Goal: Information Seeking & Learning: Learn about a topic

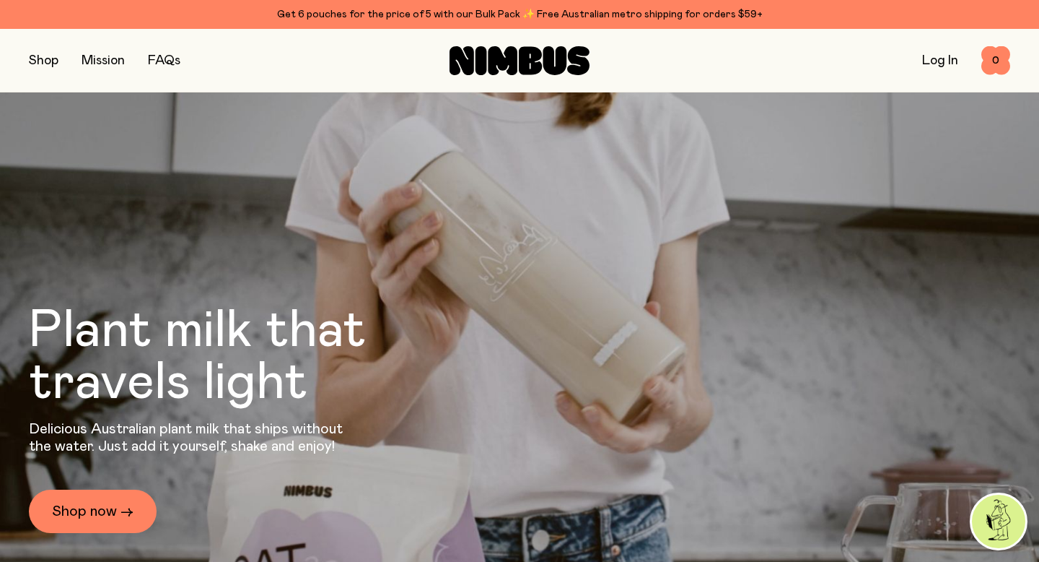
click at [52, 58] on button "button" at bounding box center [44, 61] width 30 height 20
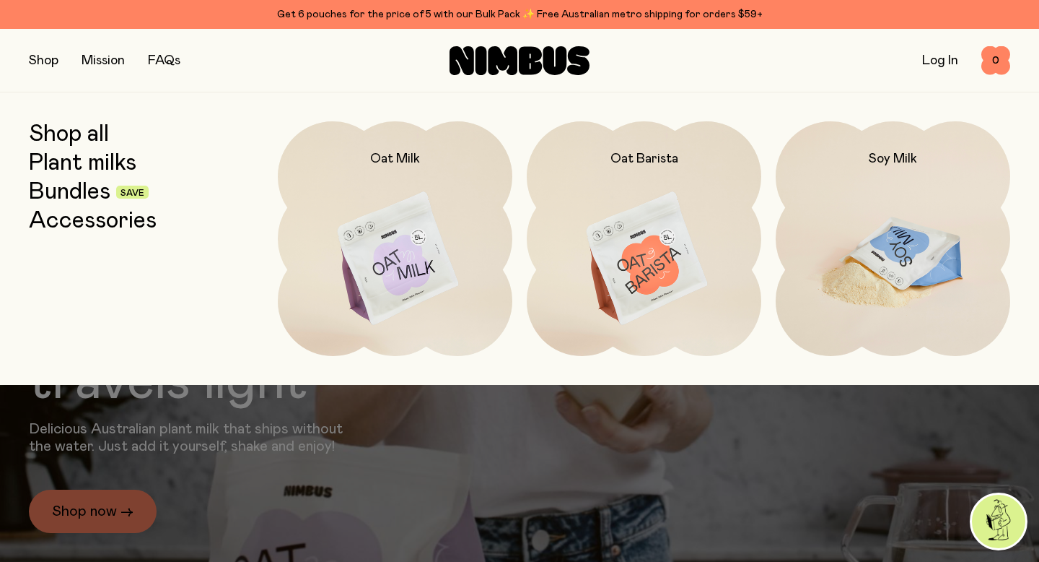
click at [826, 293] on img at bounding box center [893, 259] width 235 height 276
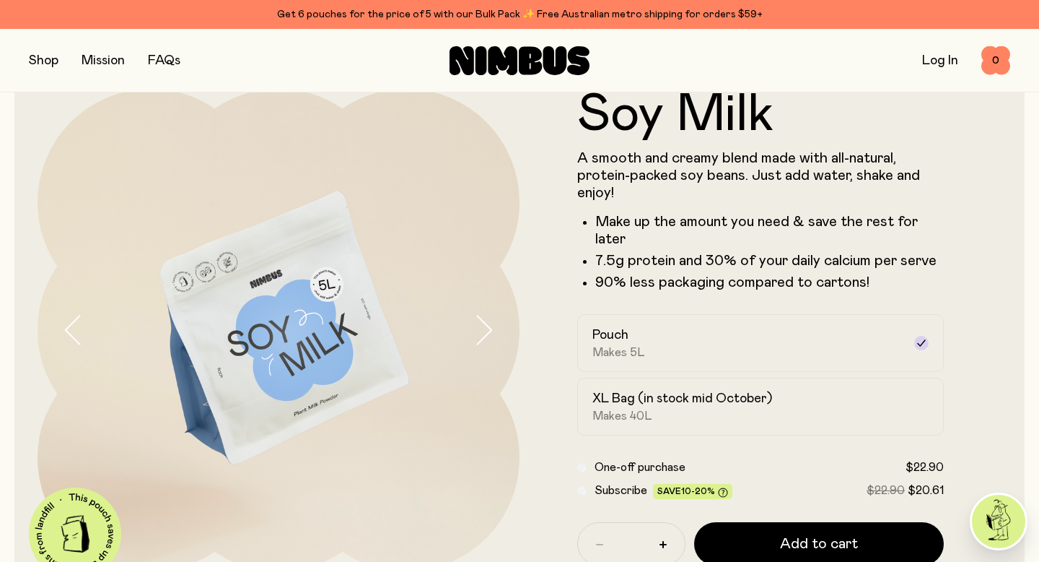
scroll to position [49, 0]
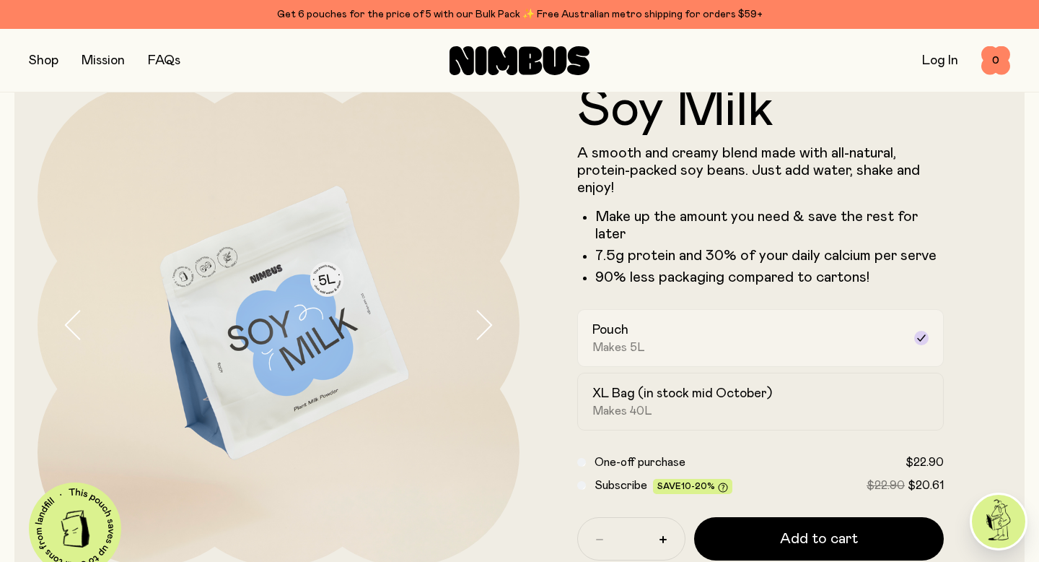
click at [729, 319] on label "Pouch Makes 5L" at bounding box center [760, 338] width 367 height 58
click at [906, 404] on label "XL Bag (in stock mid October) Makes 40L" at bounding box center [760, 401] width 367 height 58
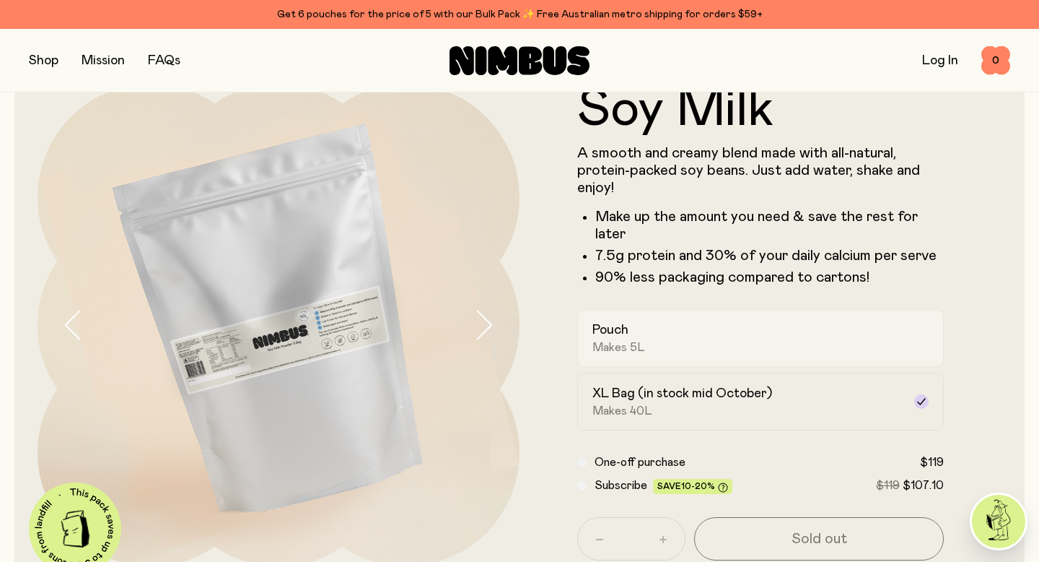
click at [911, 352] on label "Pouch Makes 5L" at bounding box center [760, 338] width 367 height 58
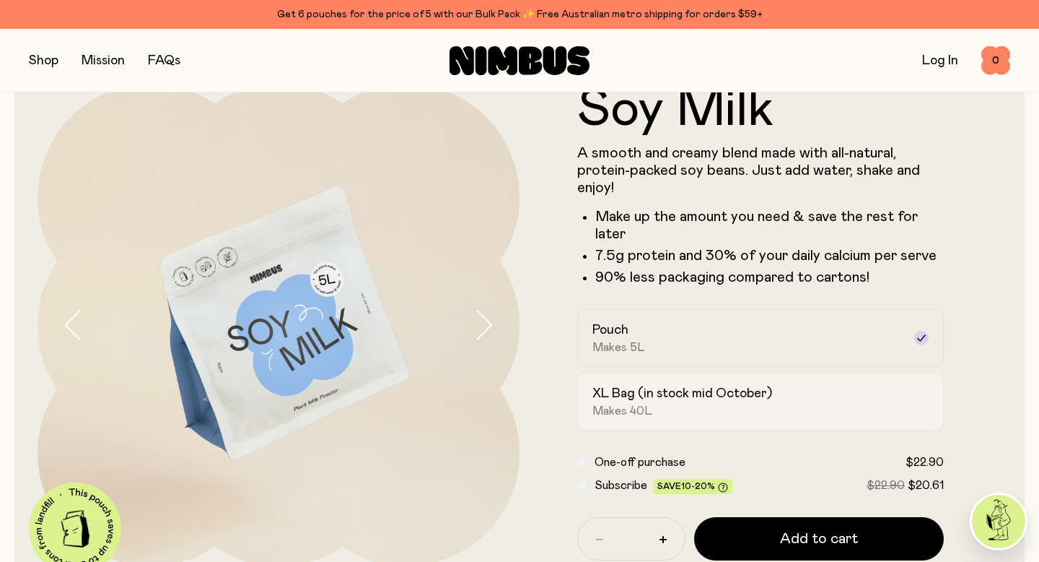
click at [897, 396] on div "XL Bag (in stock mid October) Makes 40L" at bounding box center [748, 401] width 310 height 33
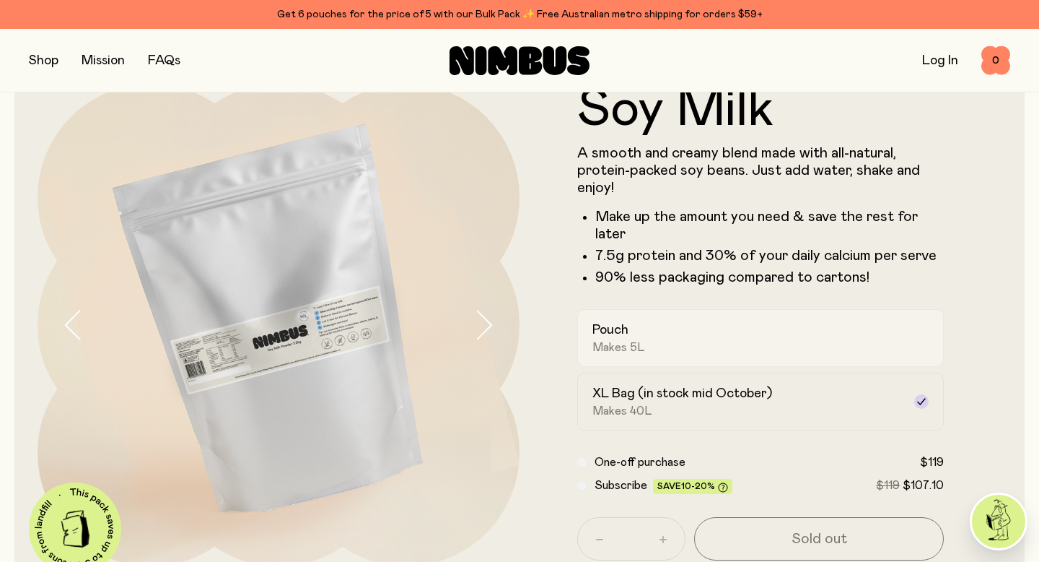
click at [908, 358] on label "Pouch Makes 5L" at bounding box center [760, 338] width 367 height 58
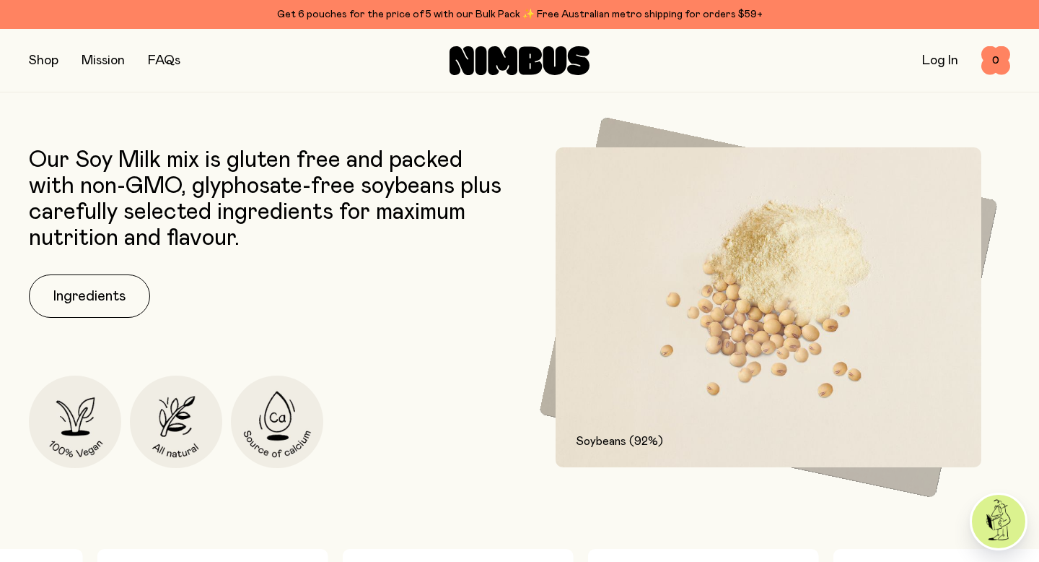
scroll to position [647, 0]
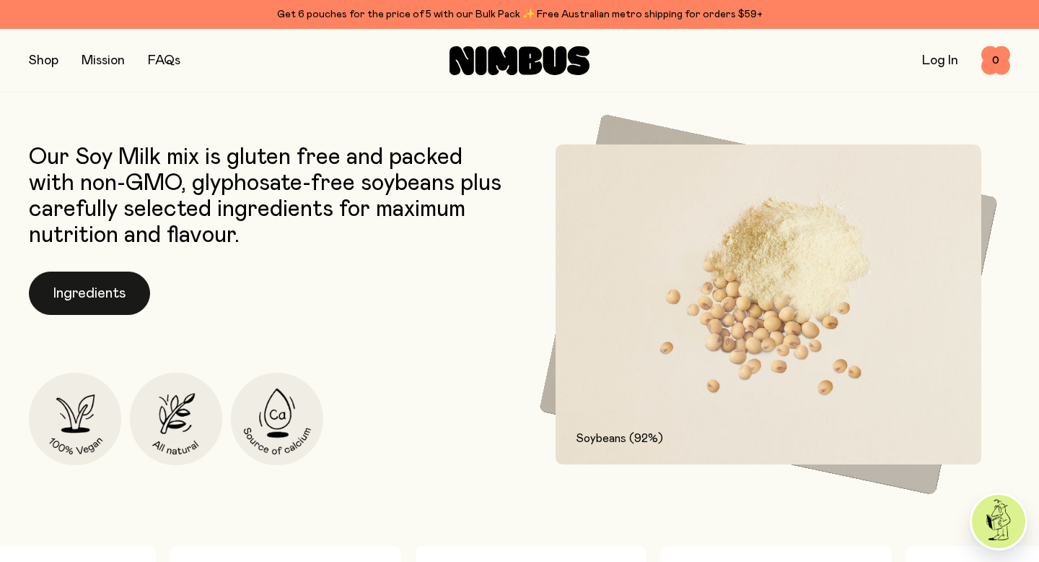
click at [126, 307] on button "Ingredients" at bounding box center [89, 292] width 121 height 43
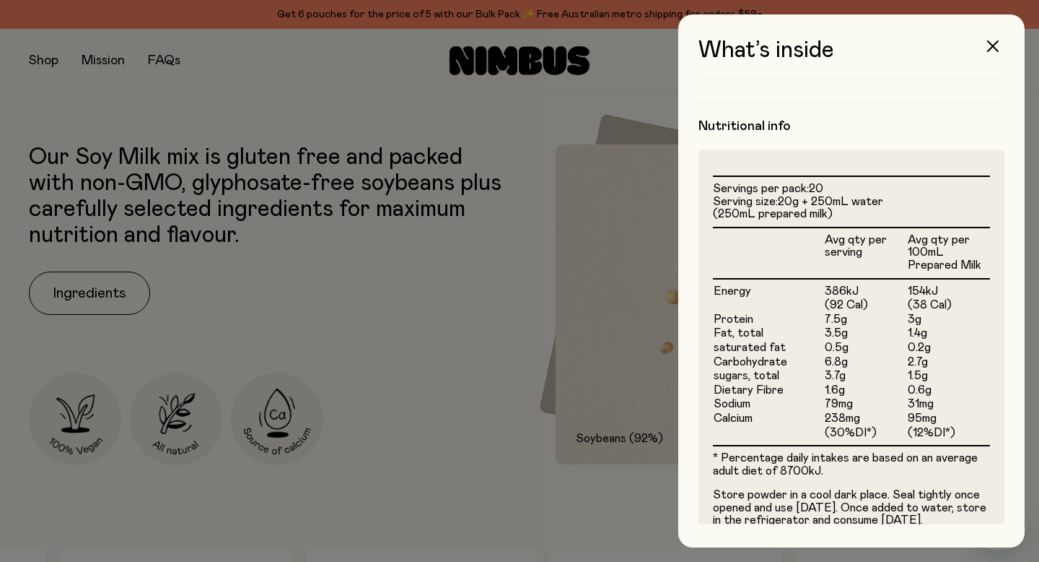
scroll to position [373, 0]
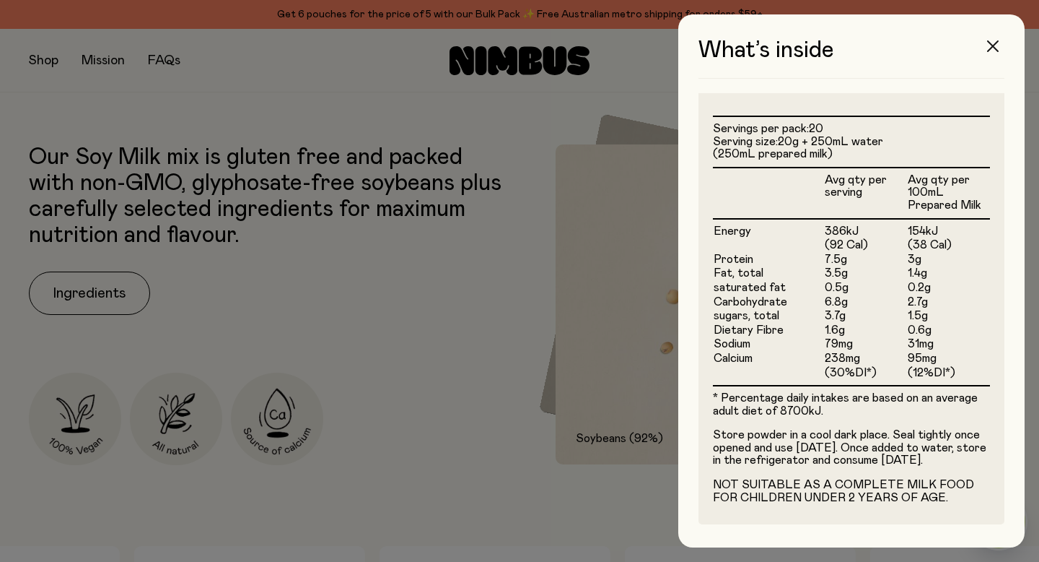
click at [997, 45] on icon "button" at bounding box center [993, 46] width 12 height 12
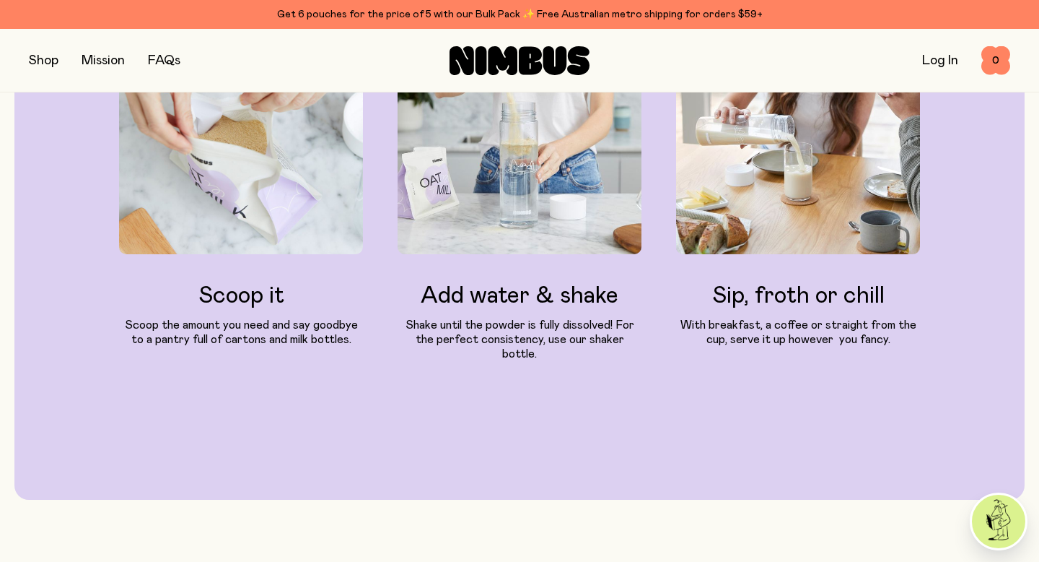
scroll to position [1602, 0]
